Goal: Answer question/provide support

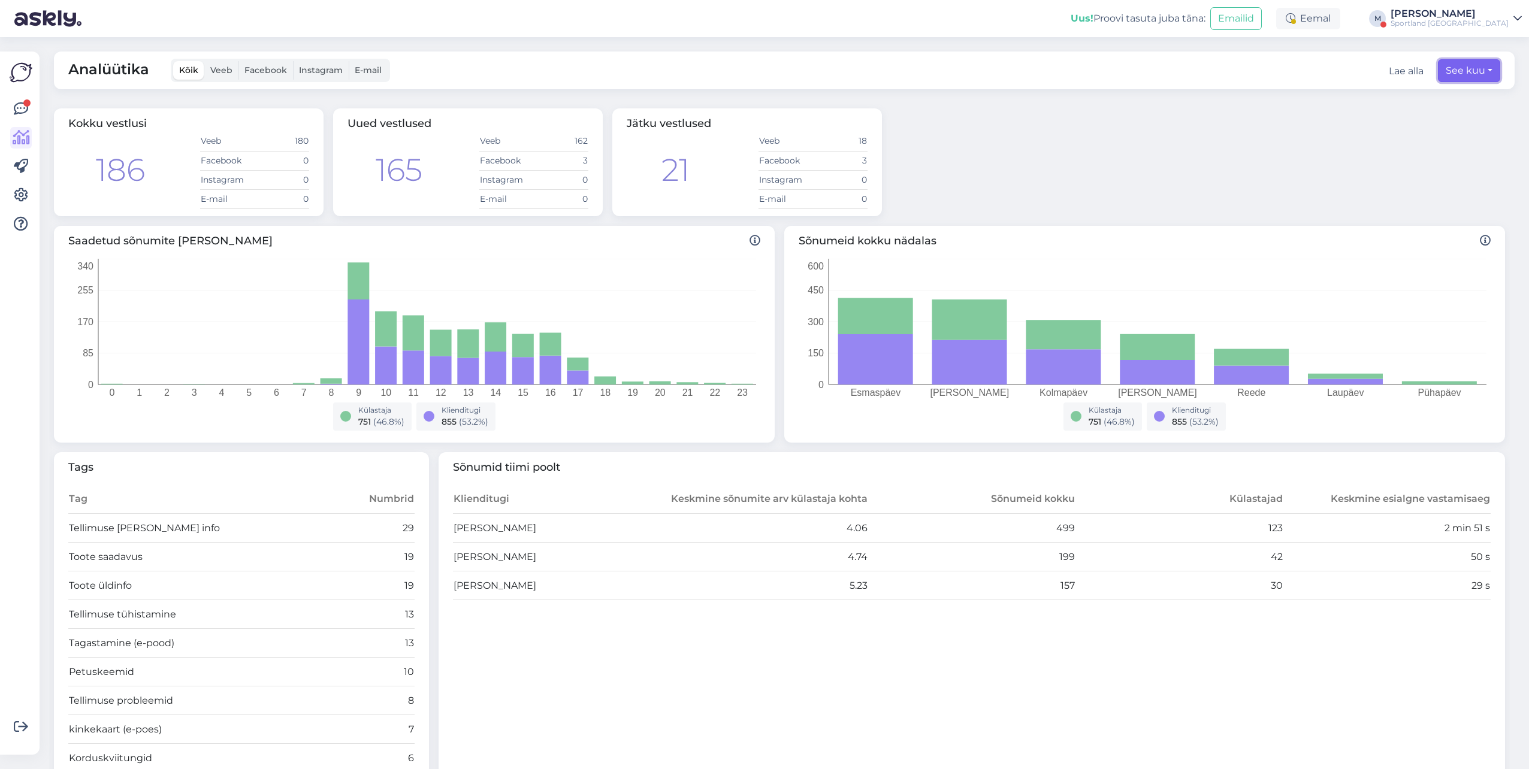
click at [1481, 75] on button "See kuu" at bounding box center [1469, 70] width 62 height 23
select select "8"
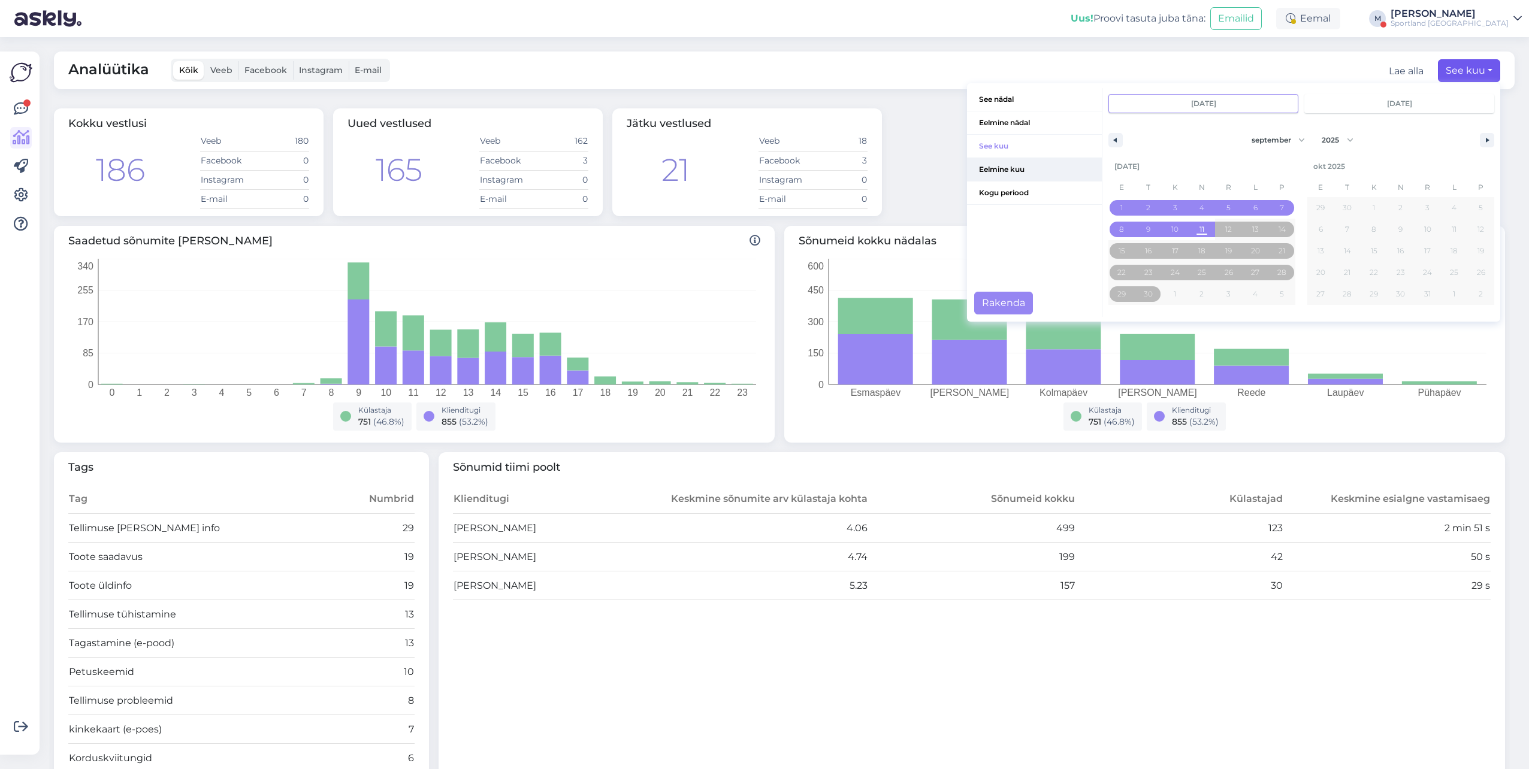
click at [988, 172] on span "Eelmine kuu" at bounding box center [1034, 169] width 135 height 23
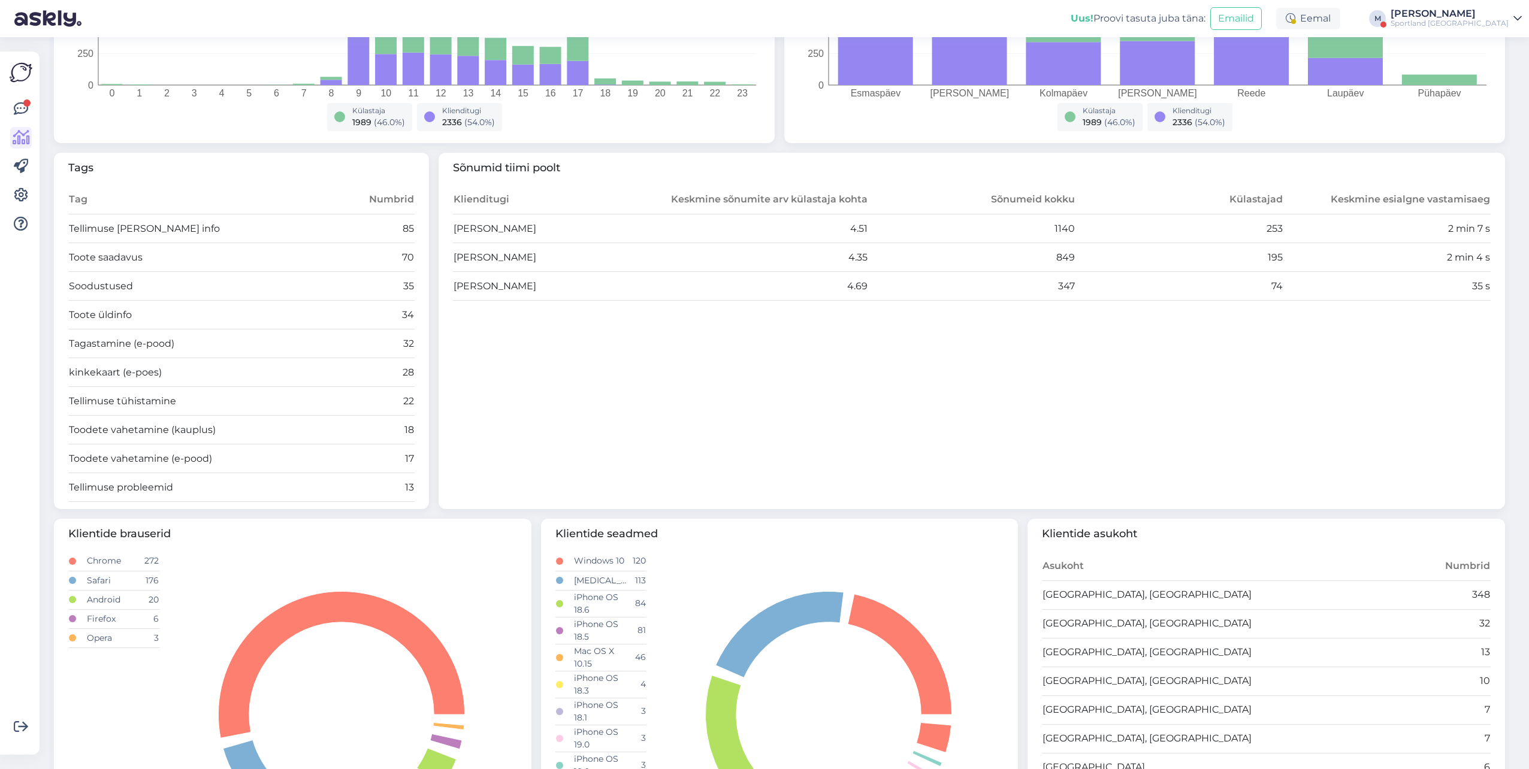
scroll to position [240, 0]
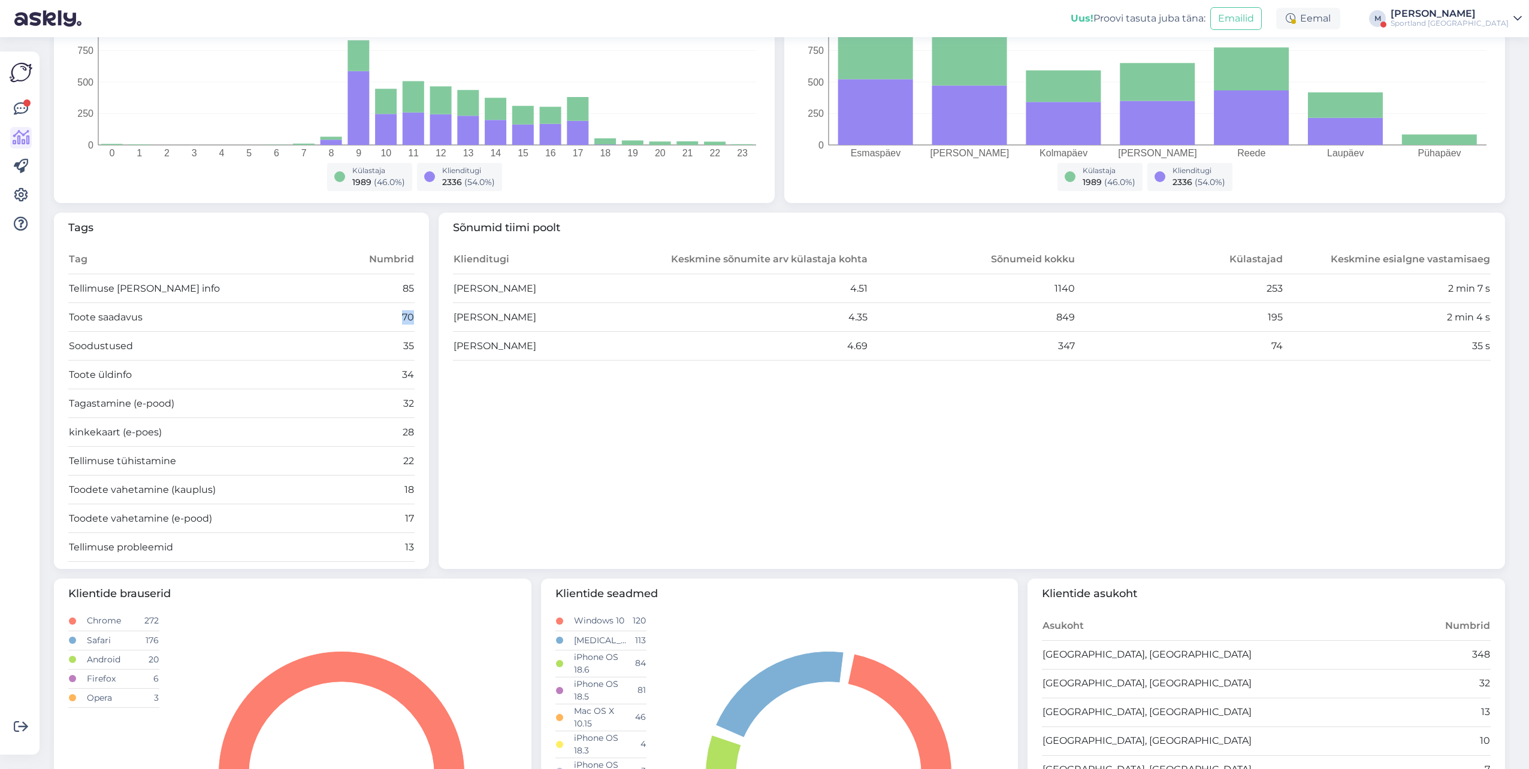
drag, startPoint x: 409, startPoint y: 316, endPoint x: 392, endPoint y: 311, distance: 18.0
click at [392, 311] on td "70" at bounding box center [371, 317] width 86 height 29
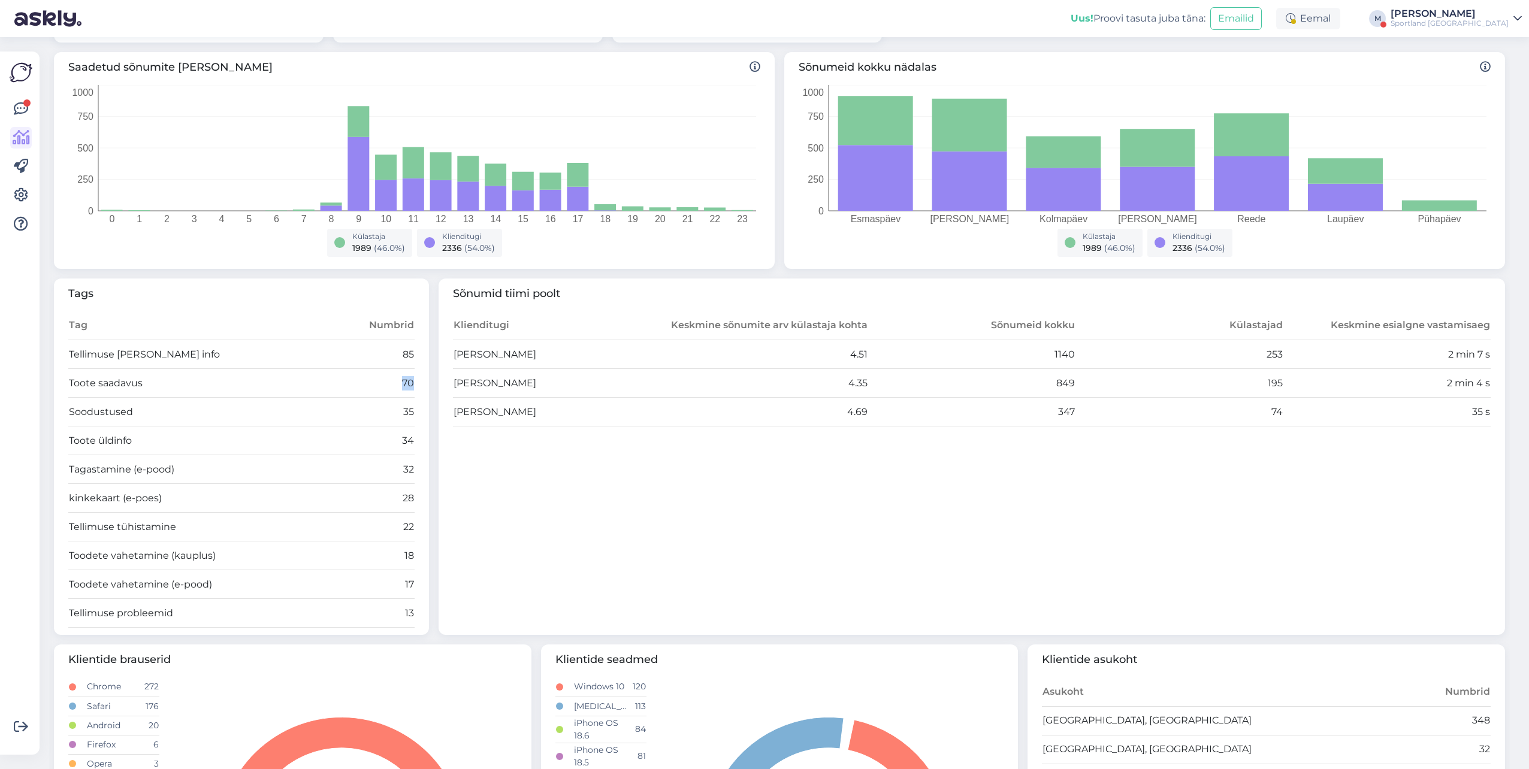
scroll to position [0, 0]
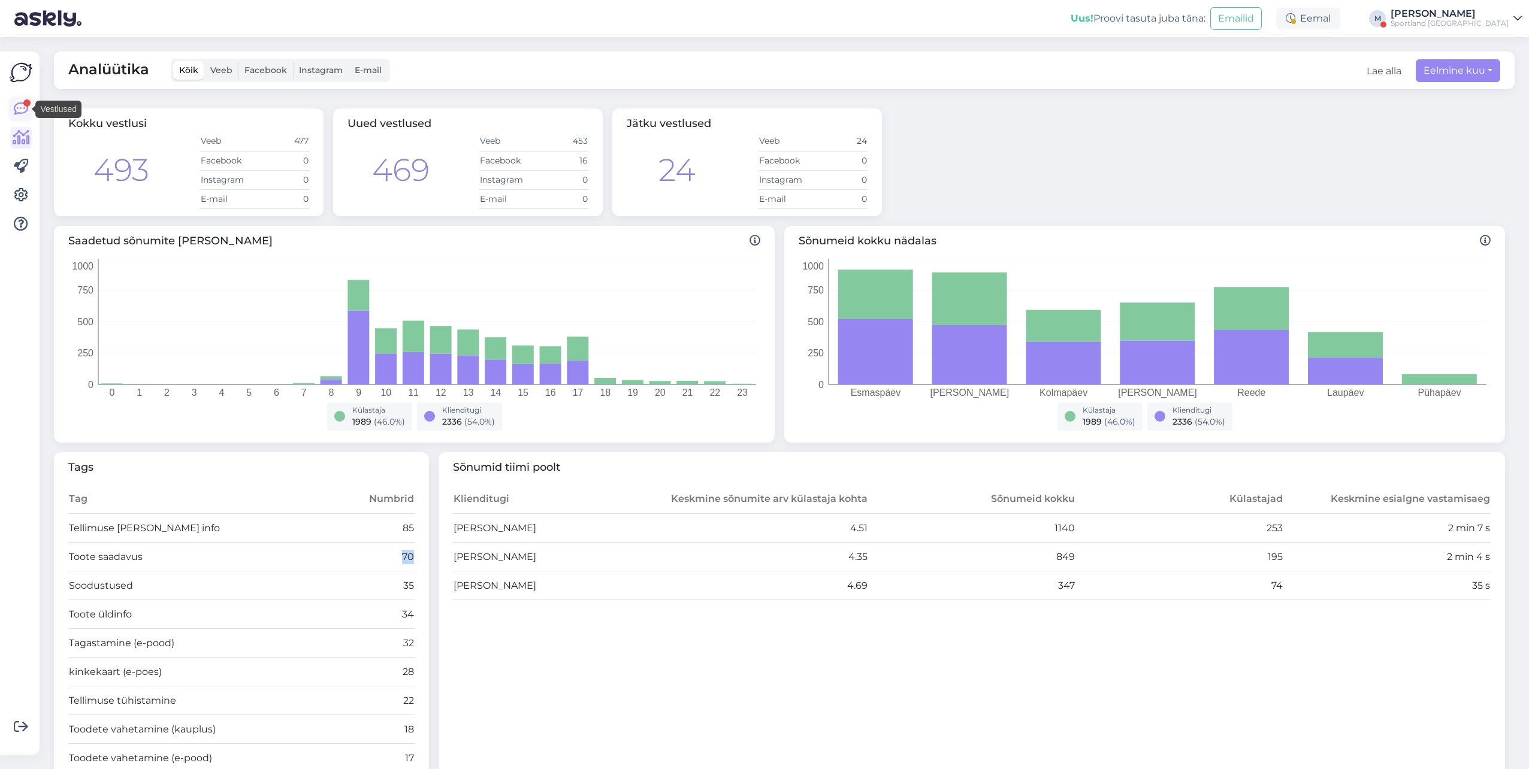
click at [22, 101] on link at bounding box center [21, 109] width 22 height 22
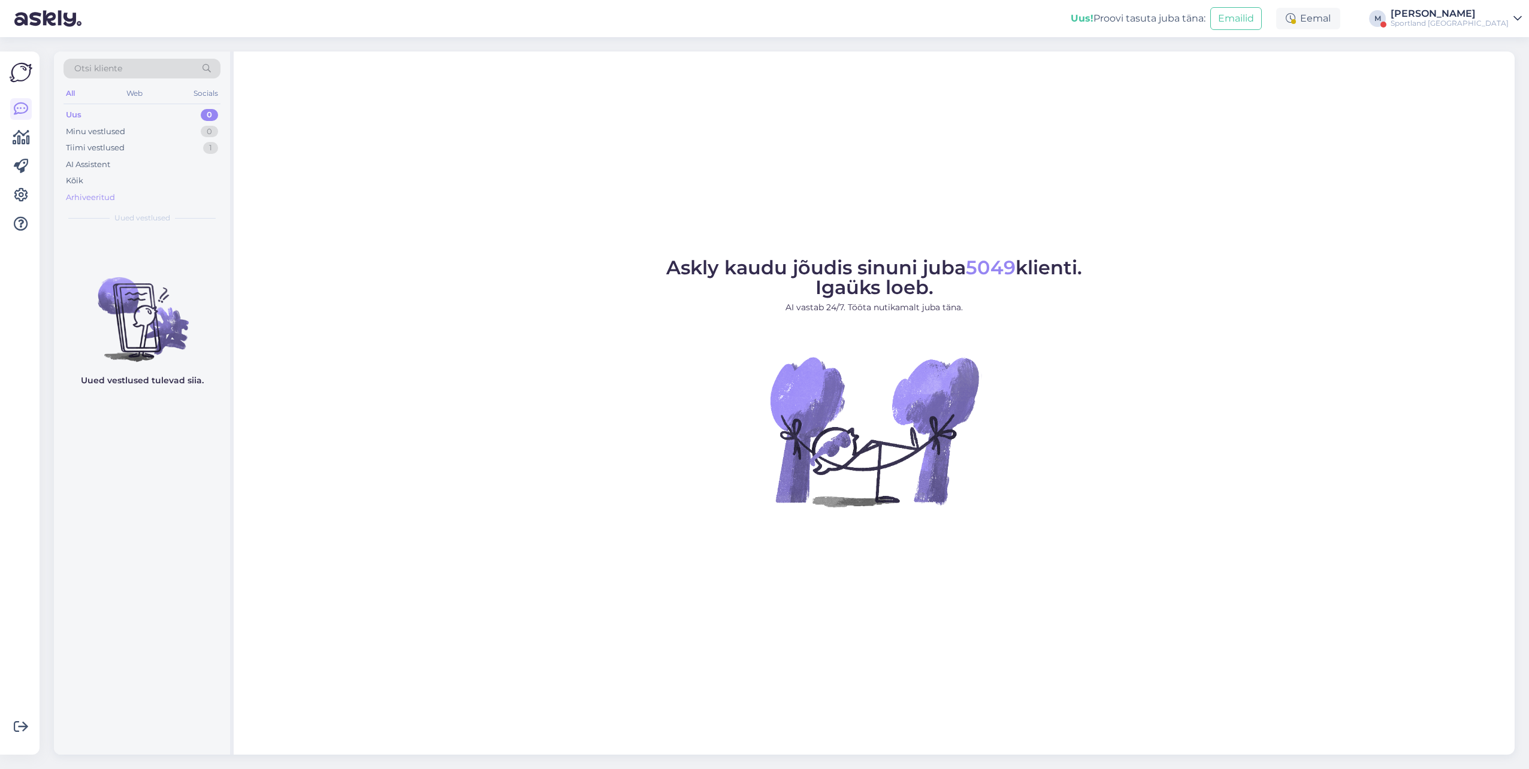
click at [84, 198] on div "Arhiveeritud" at bounding box center [90, 198] width 49 height 12
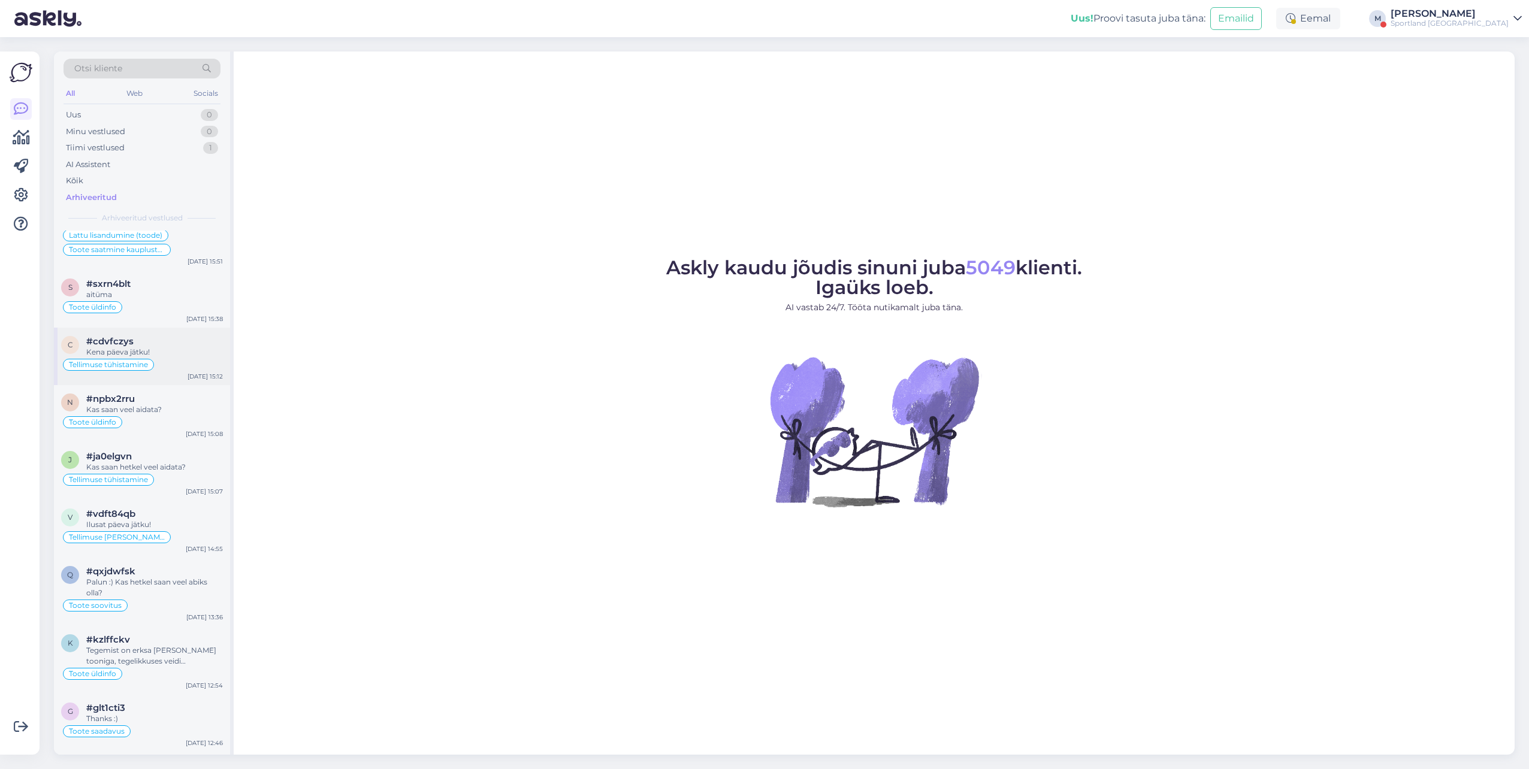
scroll to position [2276, 0]
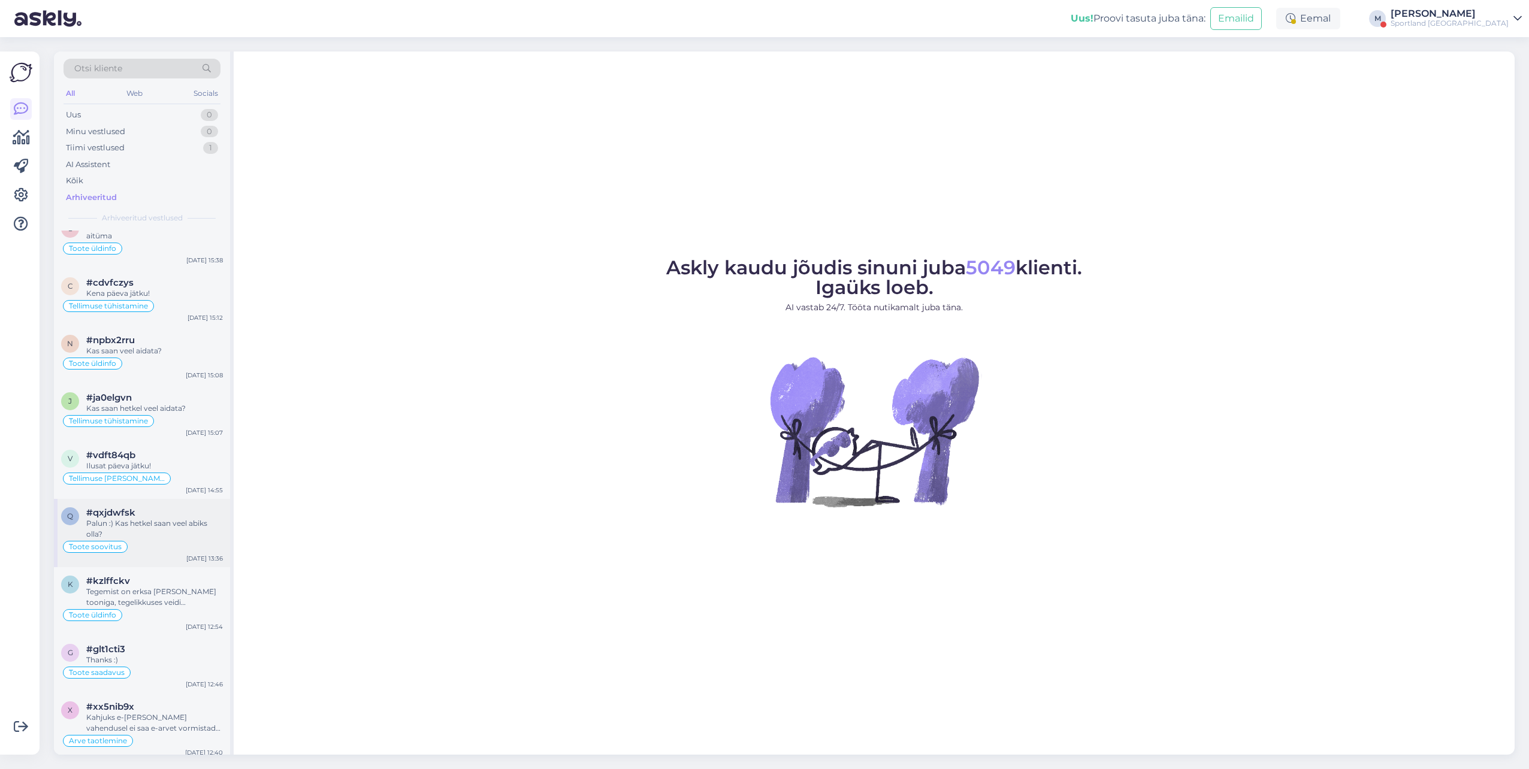
click at [107, 507] on span "#qxjdwfsk" at bounding box center [110, 512] width 49 height 11
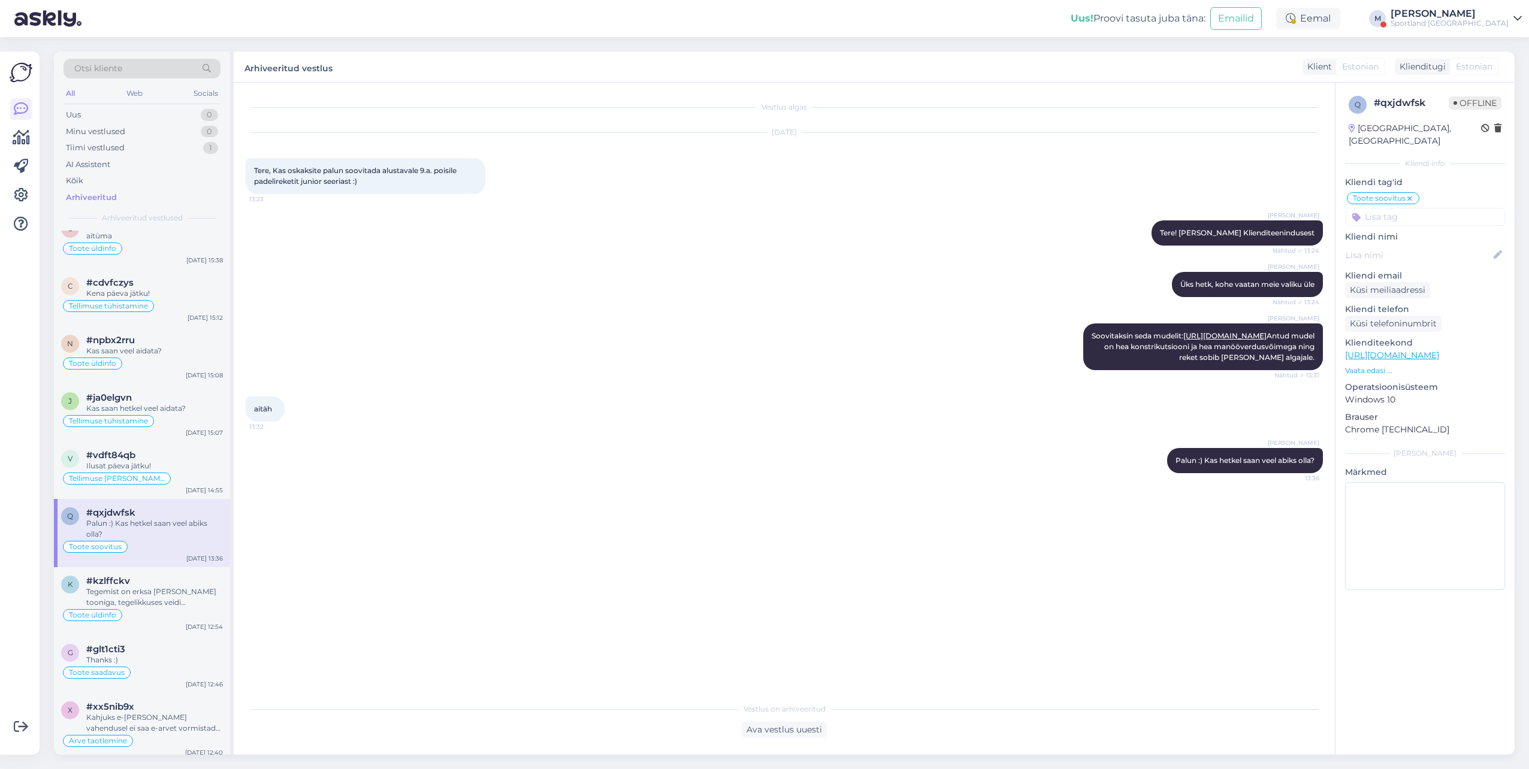
click at [1374, 208] on input at bounding box center [1425, 217] width 160 height 18
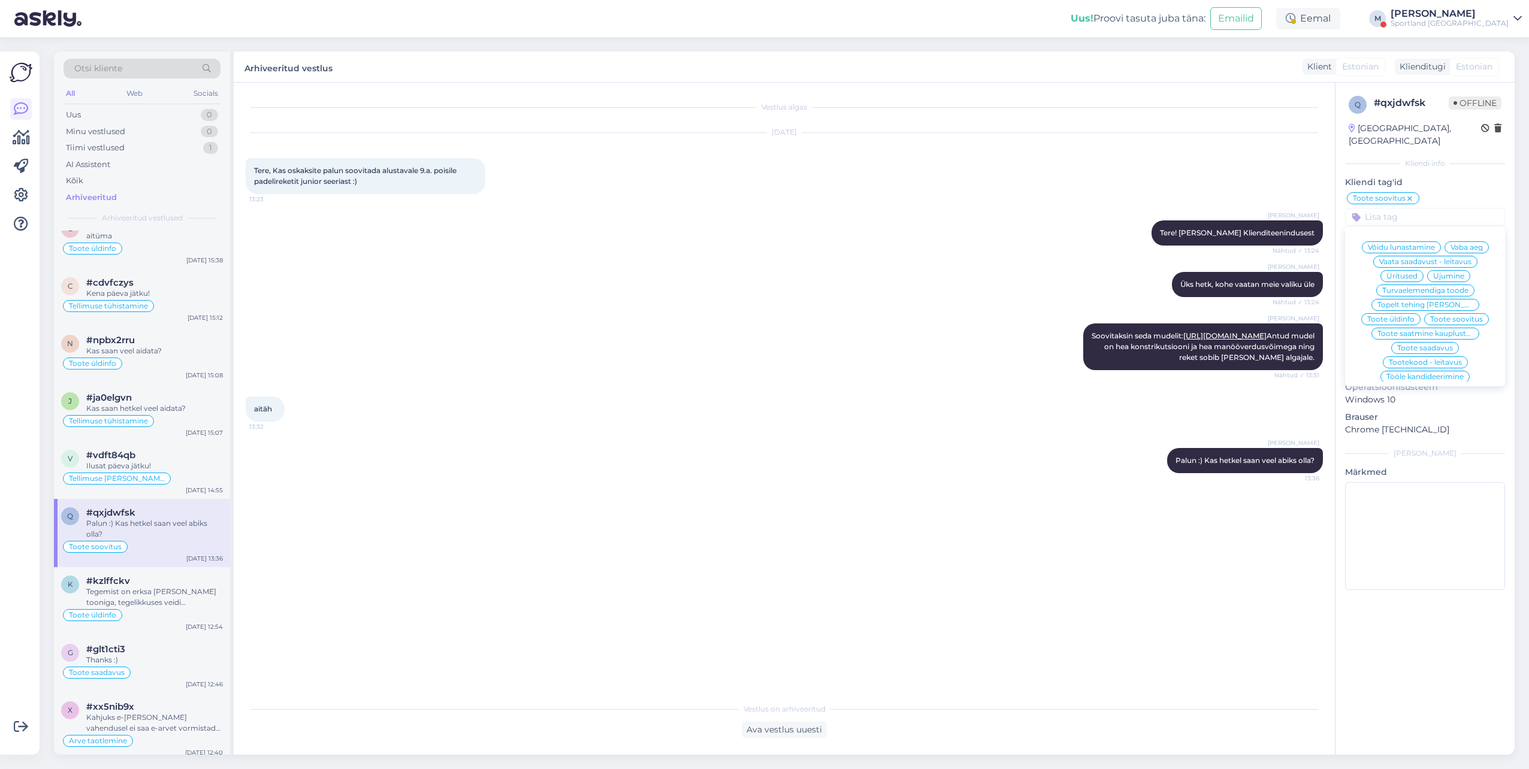
scroll to position [0, 0]
click at [153, 288] on div "Kena päeva jätku!" at bounding box center [154, 293] width 137 height 11
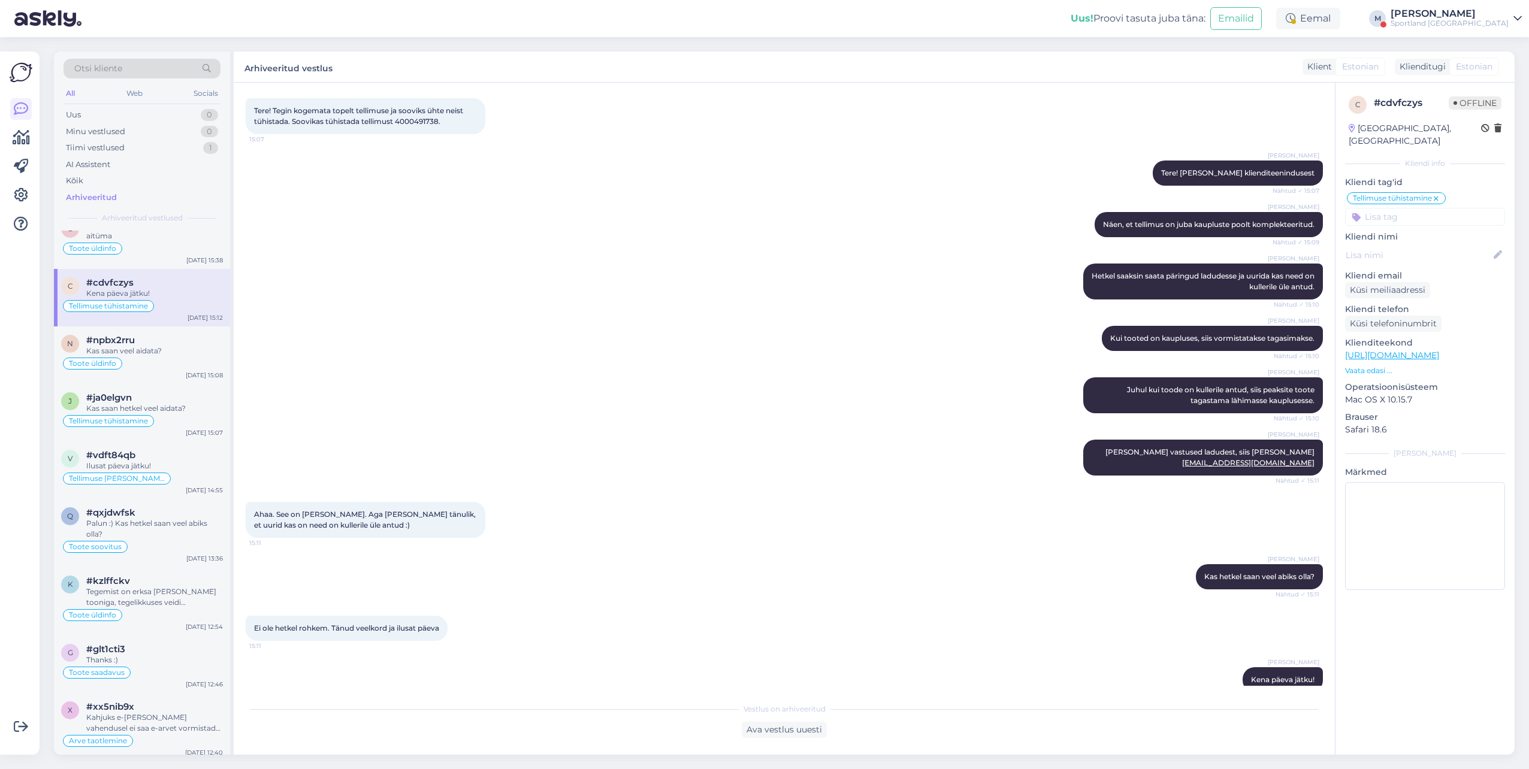
scroll to position [80, 0]
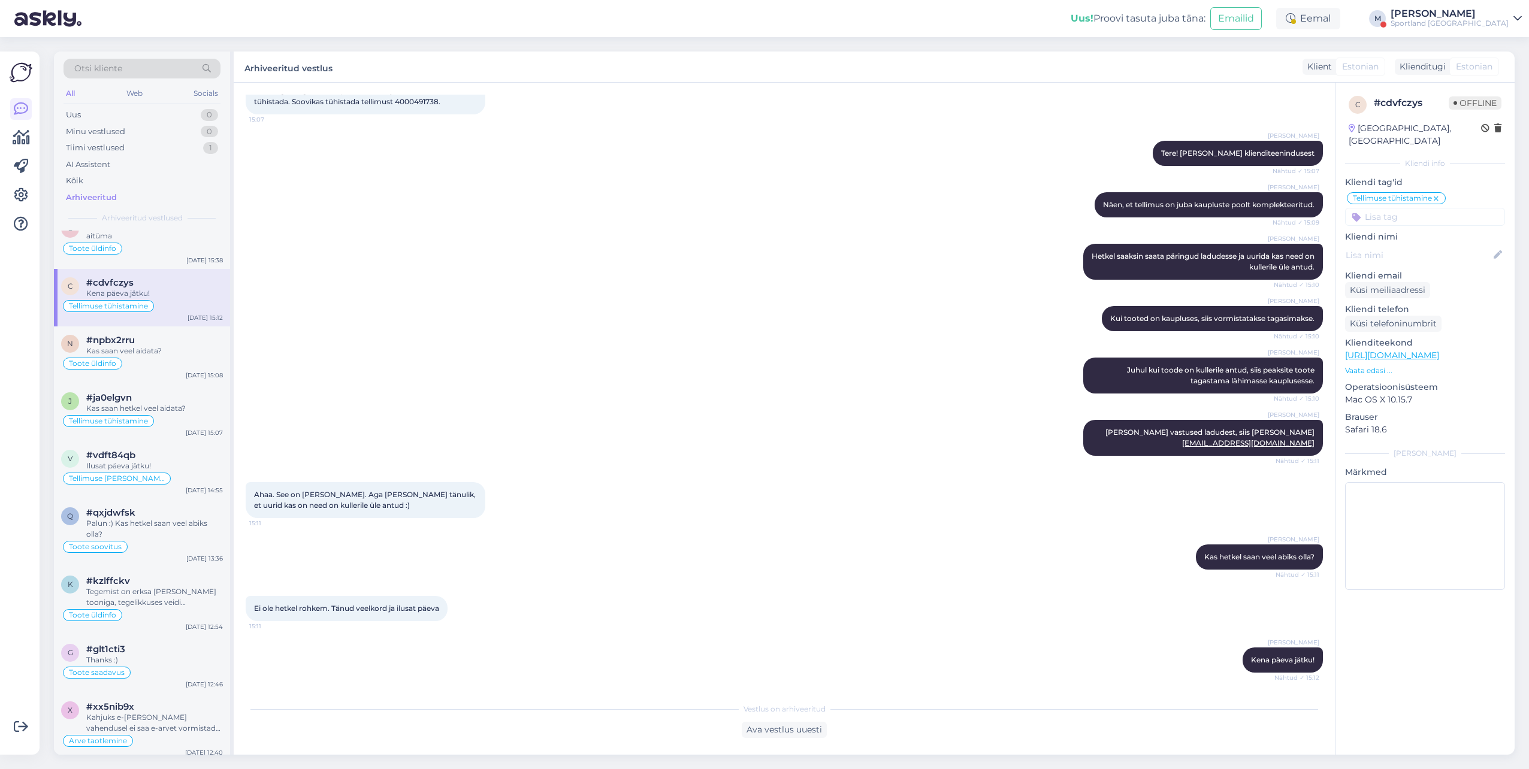
click at [1432, 208] on input at bounding box center [1425, 217] width 160 height 18
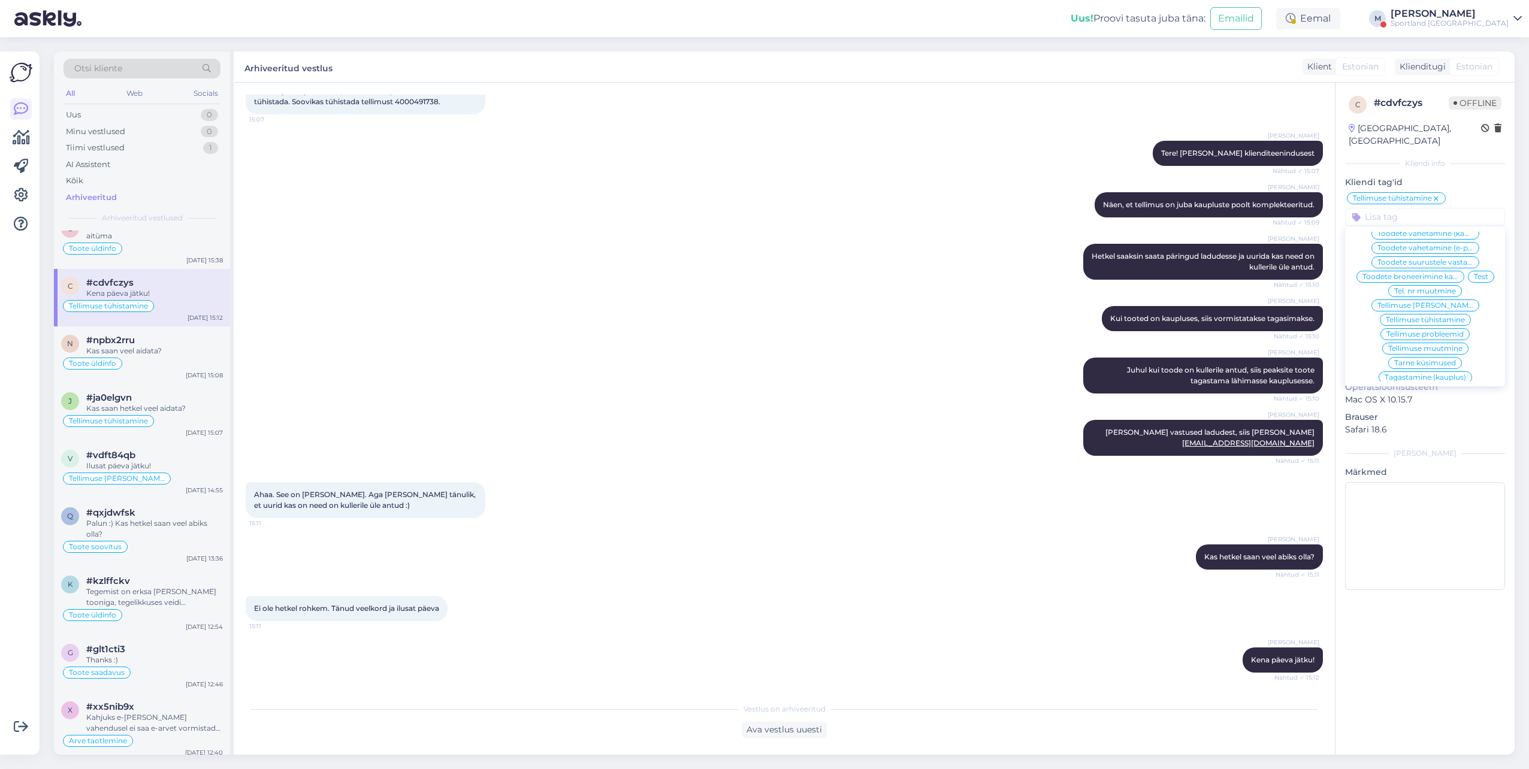
scroll to position [180, 0]
click at [128, 68] on div "Otsi kliente" at bounding box center [141, 69] width 157 height 20
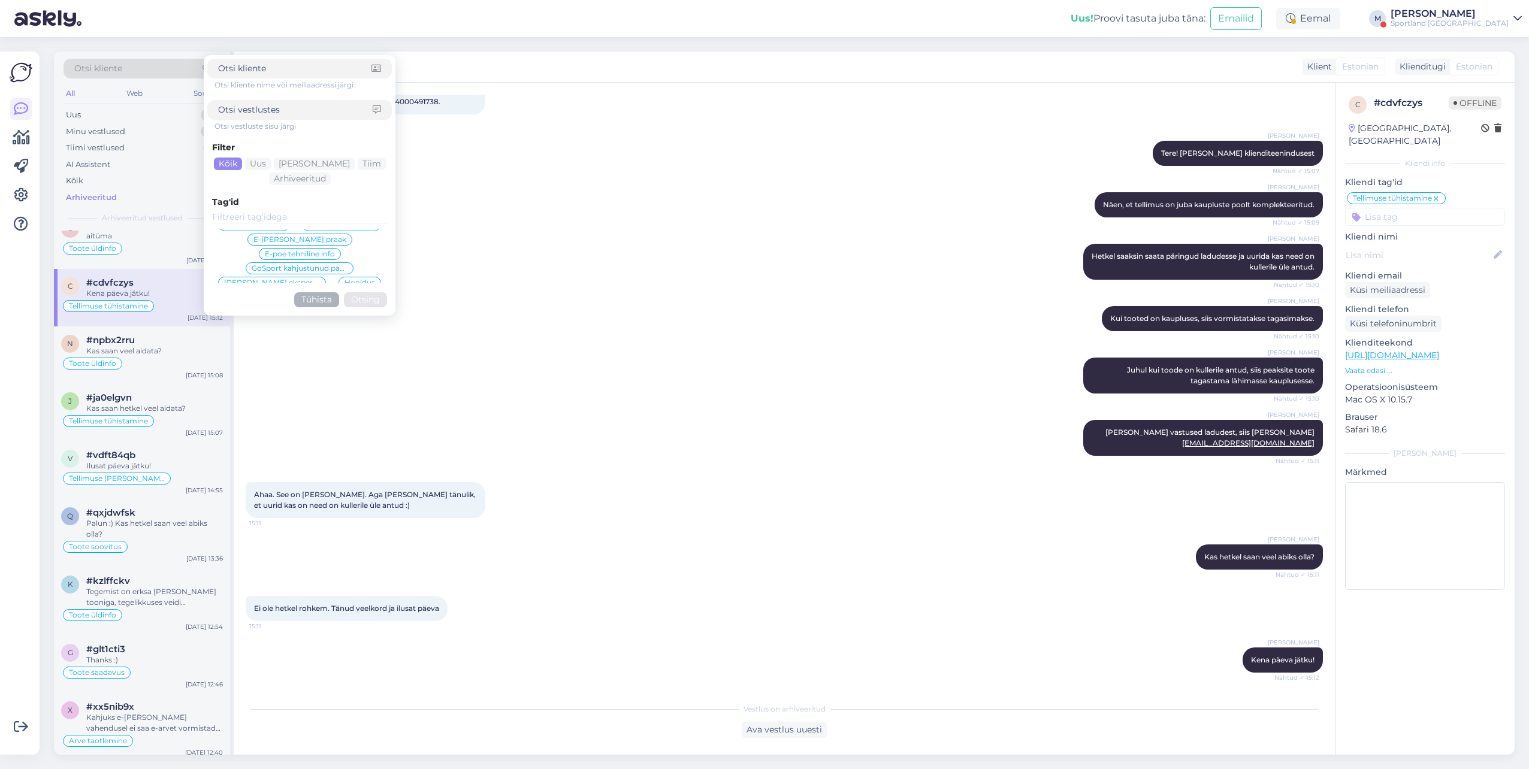
scroll to position [60, 0]
click at [252, 219] on input at bounding box center [299, 217] width 175 height 13
type input "tellimu"
click at [322, 231] on span "Tellimuse muutmine" at bounding box center [299, 232] width 74 height 7
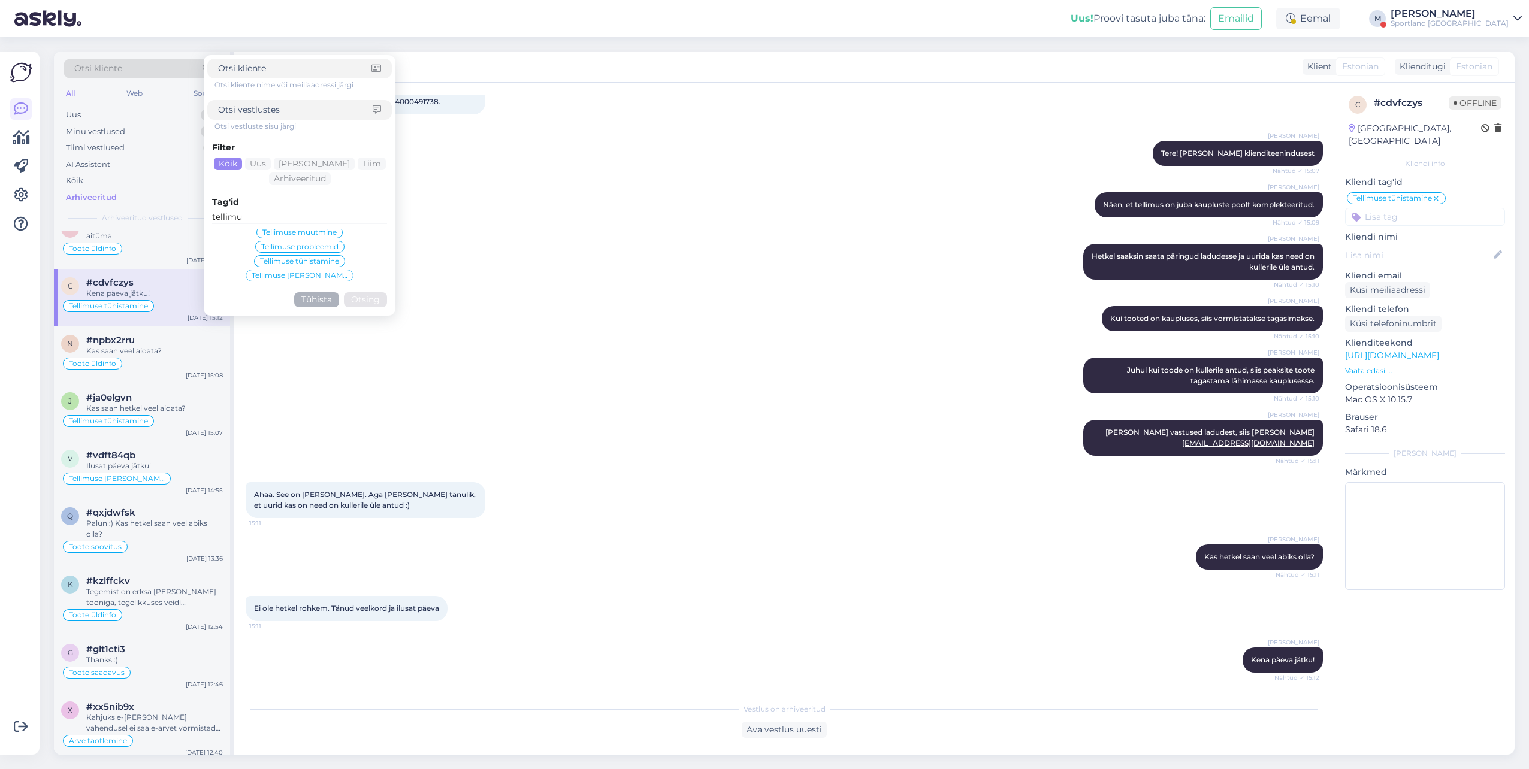
scroll to position [4, 0]
click at [373, 316] on button "Otsing" at bounding box center [365, 314] width 43 height 15
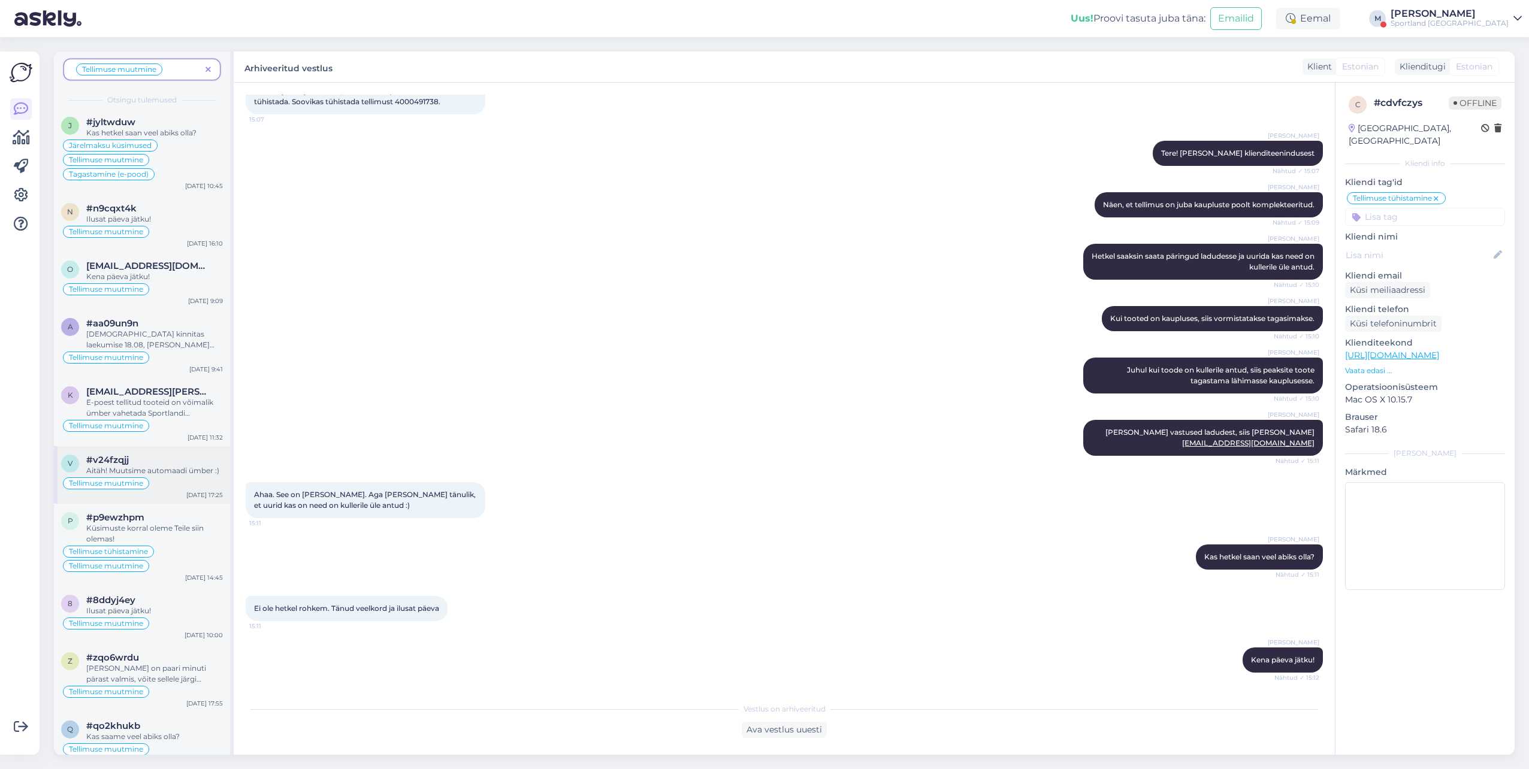
scroll to position [0, 0]
click at [183, 294] on div "Tellimuse muutmine" at bounding box center [142, 293] width 162 height 14
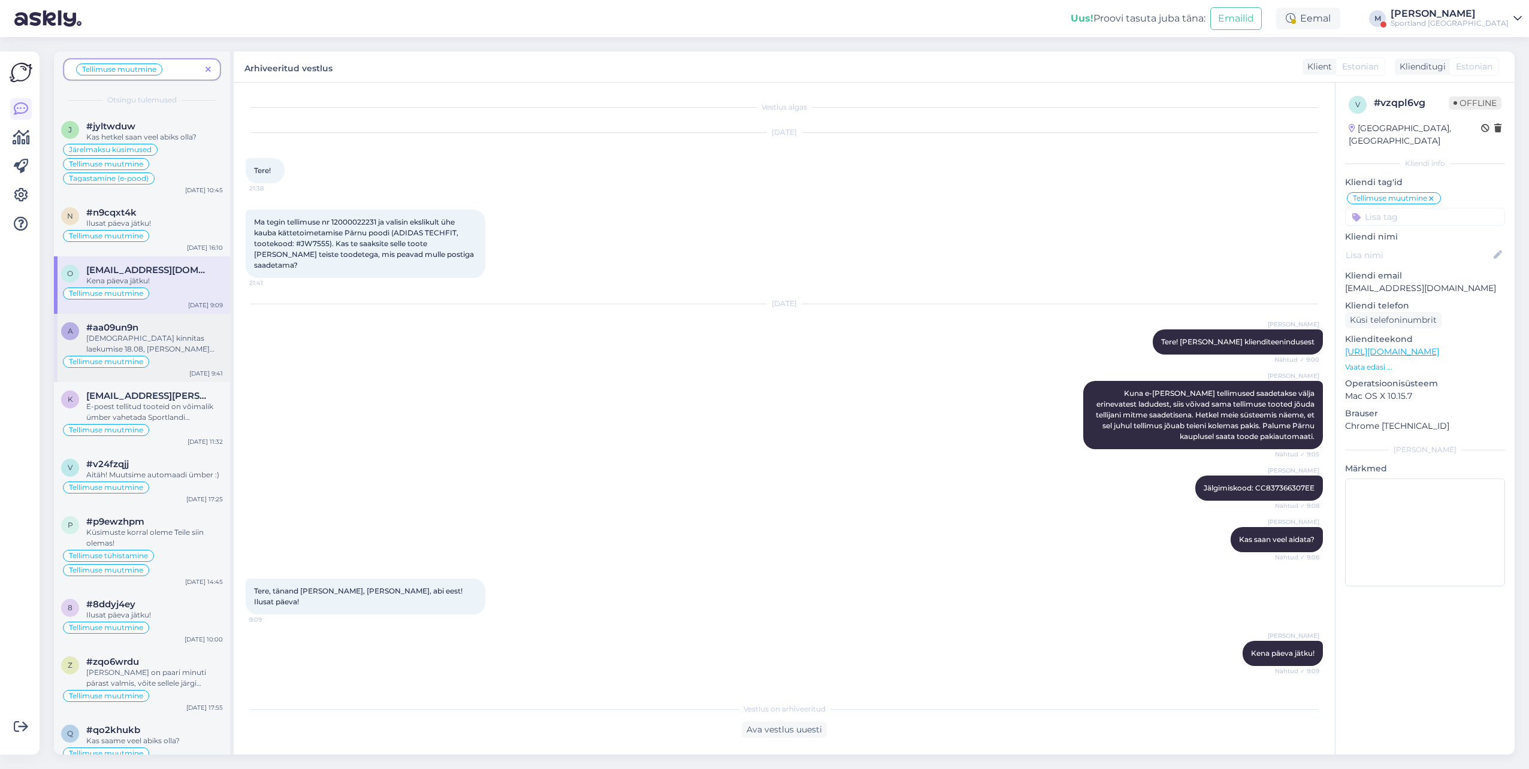
click at [167, 353] on div "[DEMOGRAPHIC_DATA] kinnitas laekumise 18.08, [PERSON_NAME] päeval pakiti toode …" at bounding box center [154, 344] width 137 height 22
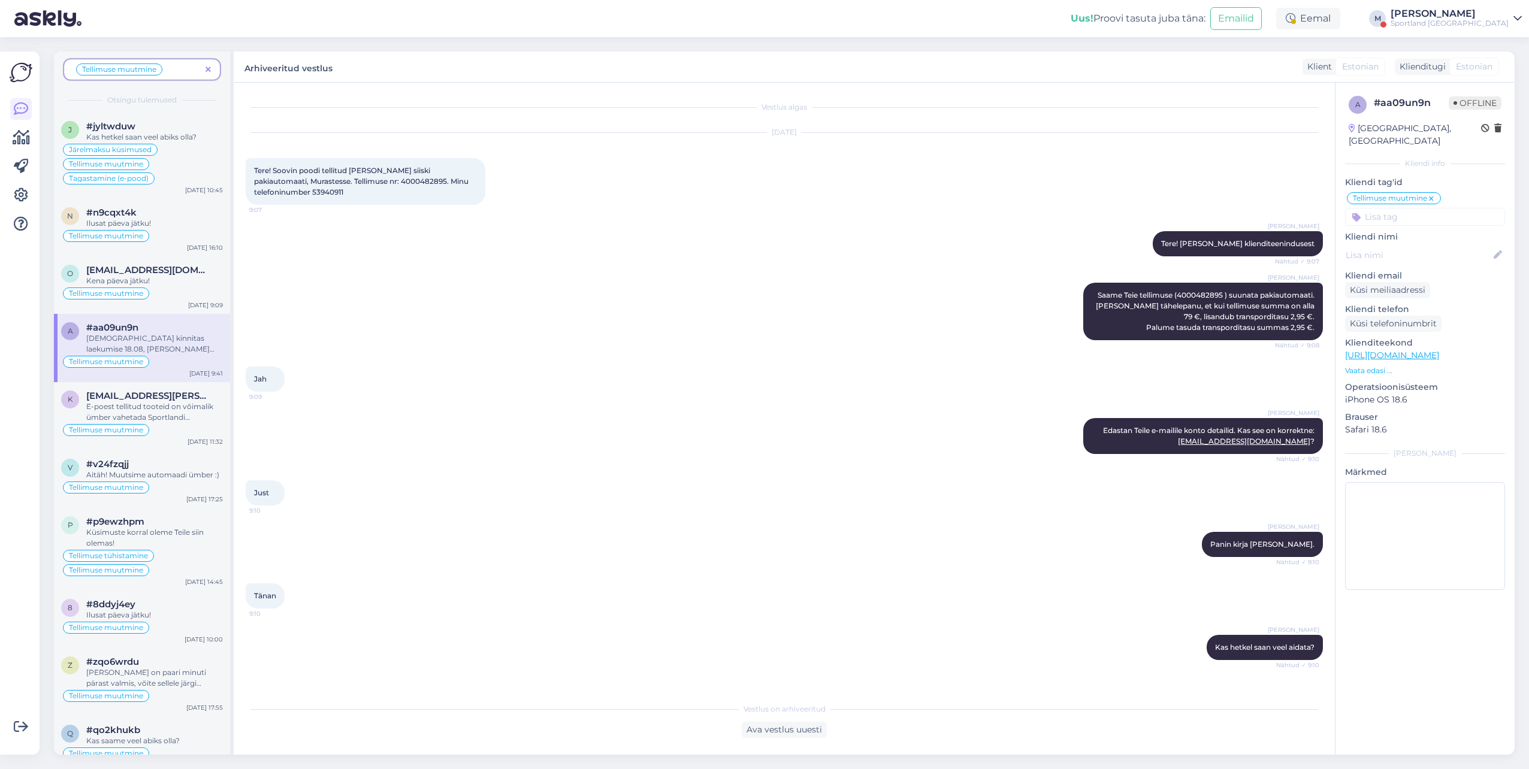
scroll to position [845, 0]
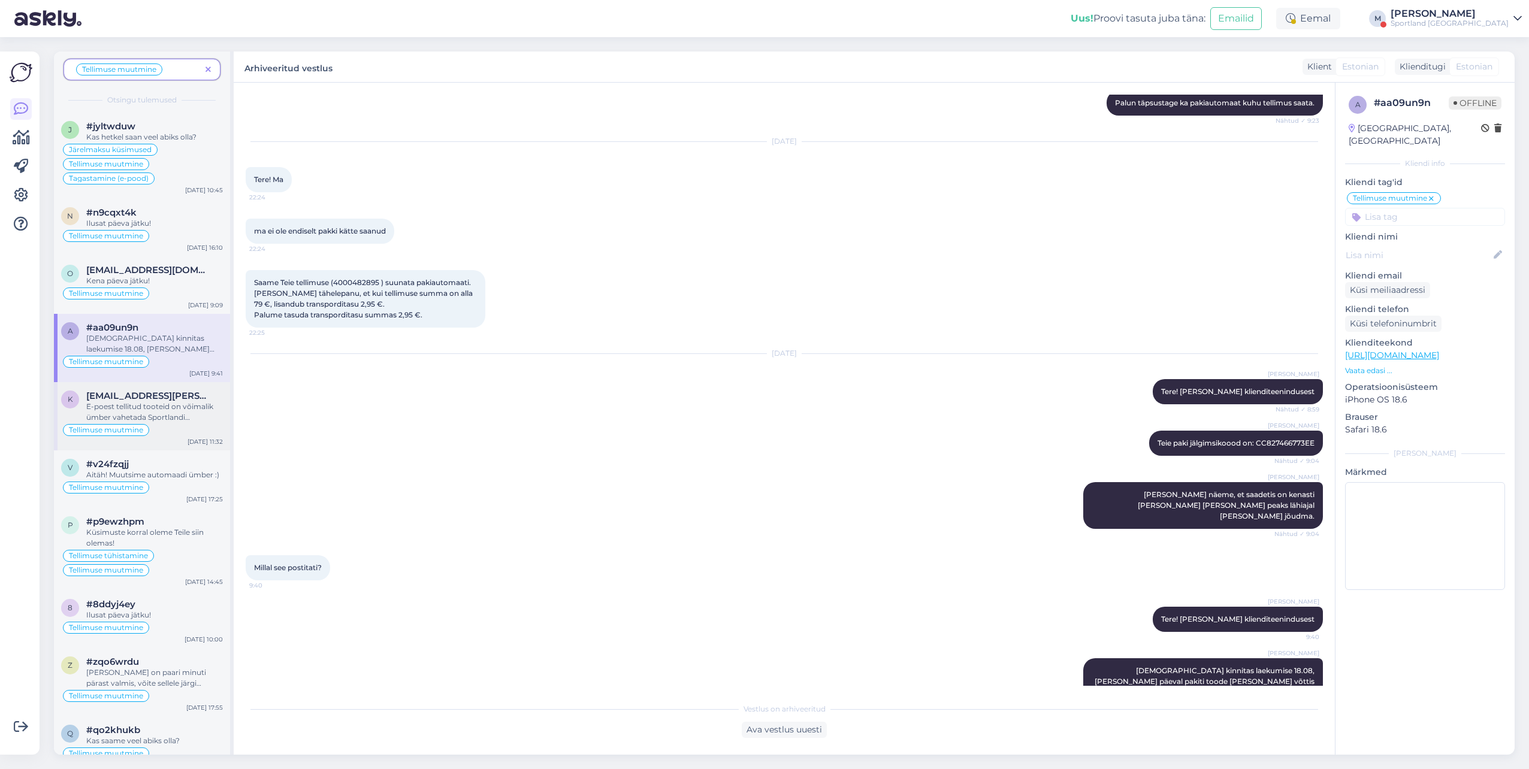
click at [181, 420] on div "E-poest tellitud tooteid on võimalik ümber vahetada Sportlandi kauplustes sama …" at bounding box center [154, 412] width 137 height 22
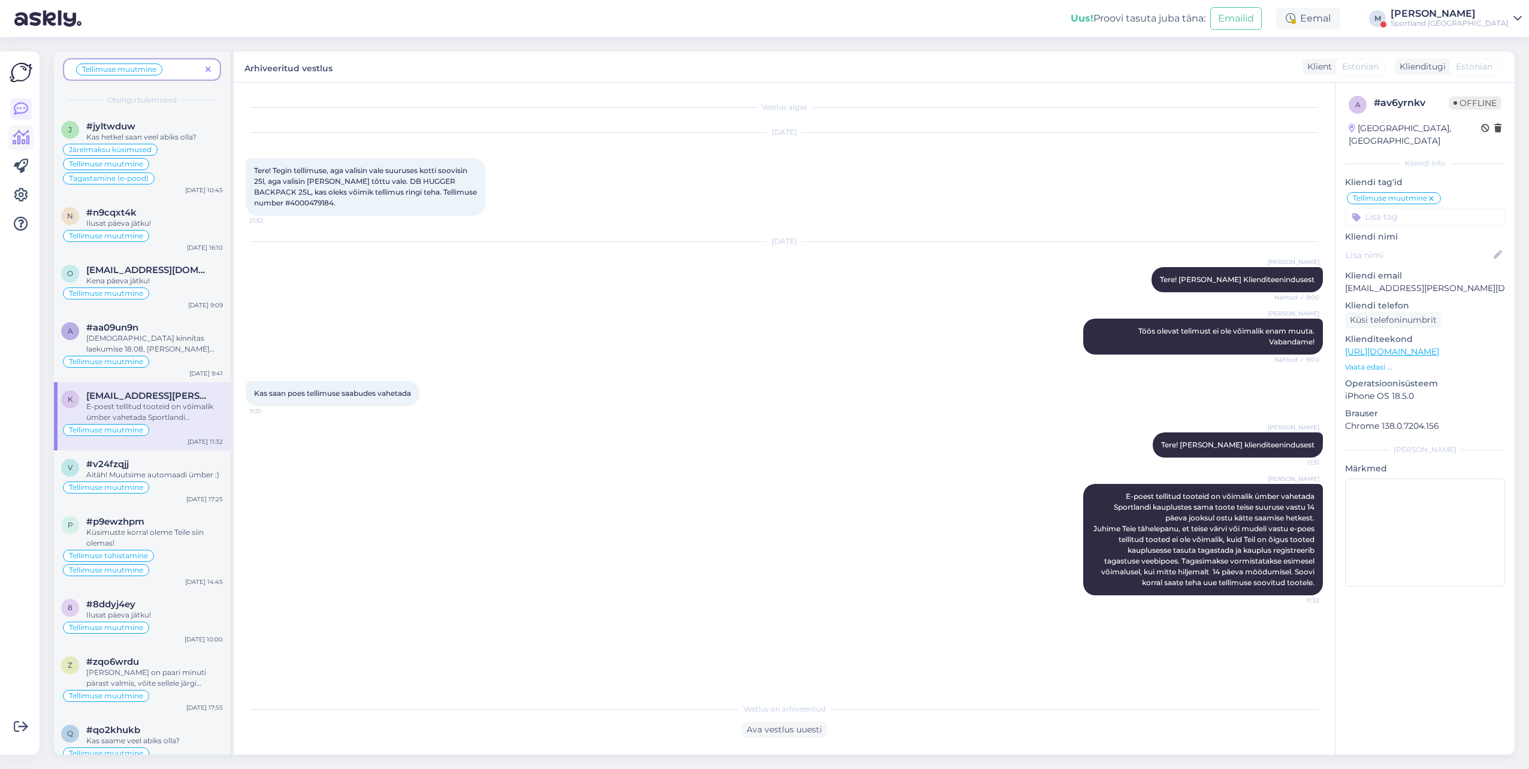
click at [20, 142] on icon at bounding box center [21, 138] width 17 height 14
